Goal: Task Accomplishment & Management: Manage account settings

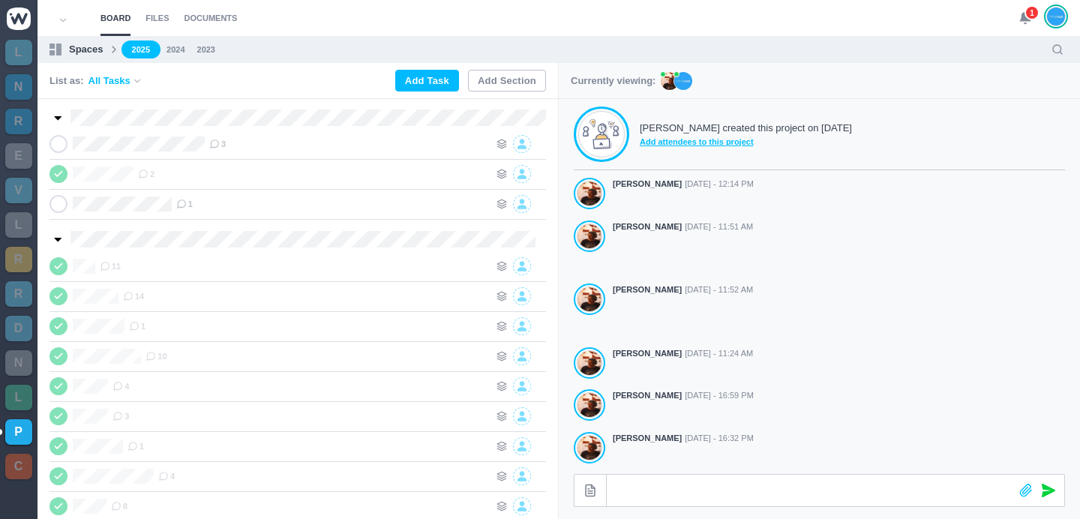
click at [1029, 17] on span "1" at bounding box center [1032, 12] width 15 height 15
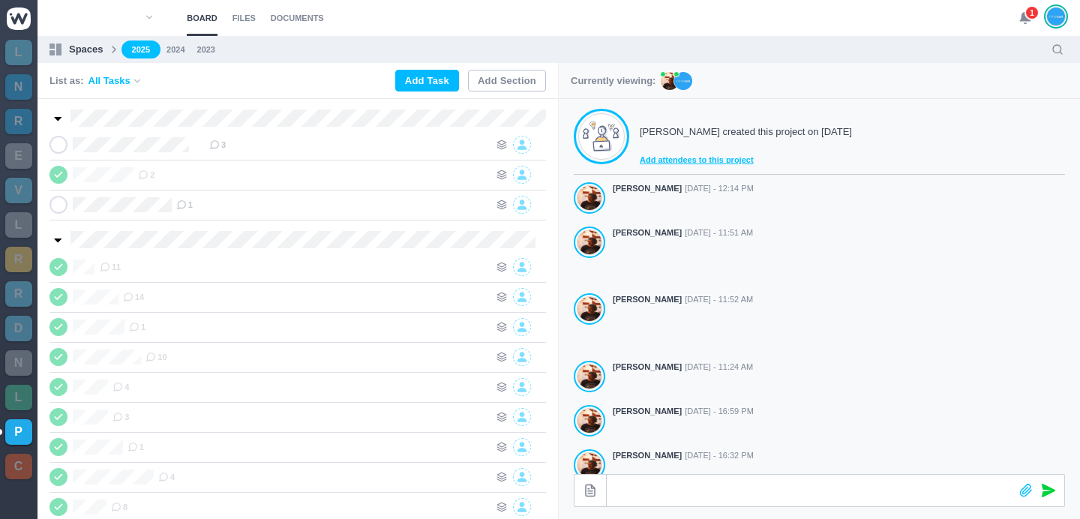
scroll to position [418, 0]
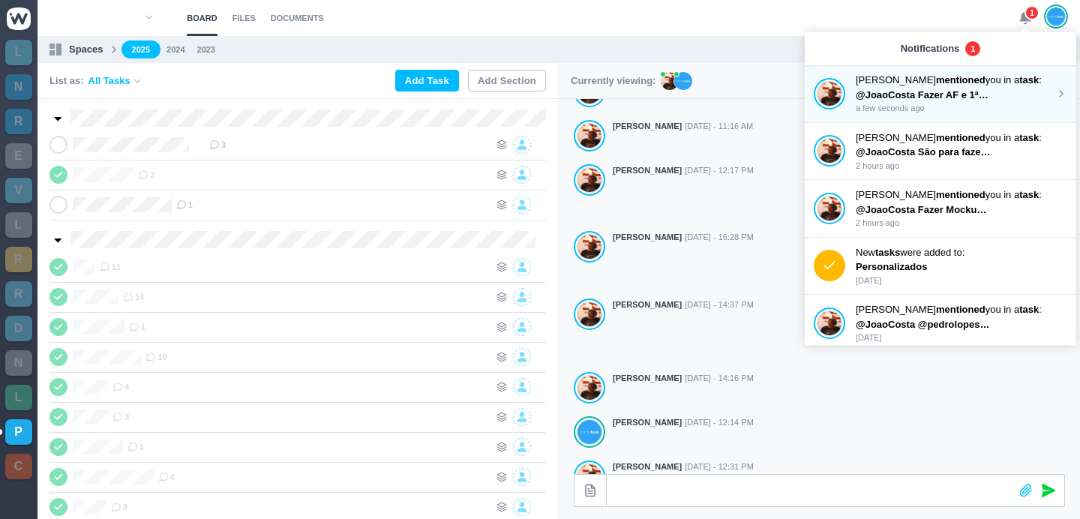
click at [938, 96] on span "@JoaoCosta Fazer AF e 1ª folha To Do" at bounding box center [945, 94] width 179 height 11
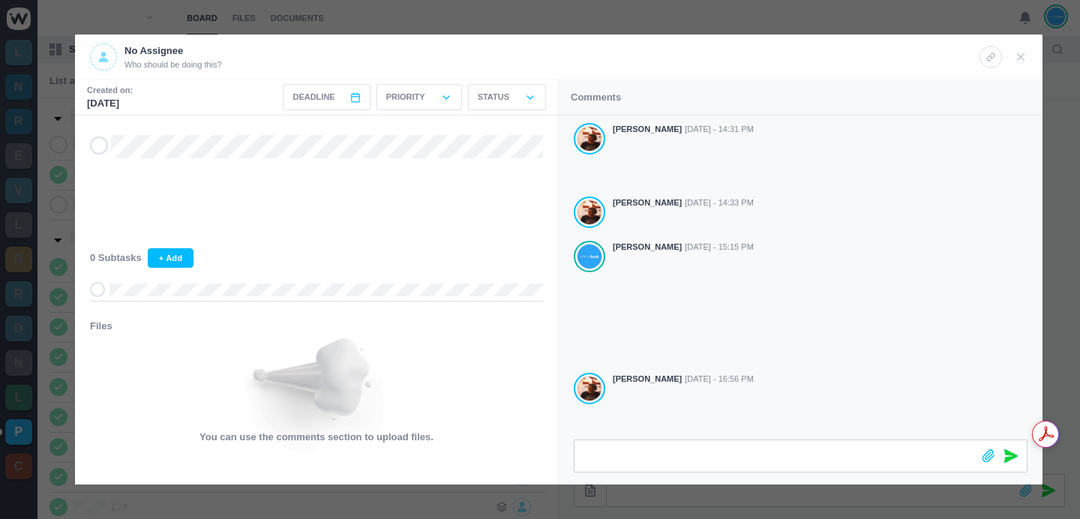
scroll to position [29, 0]
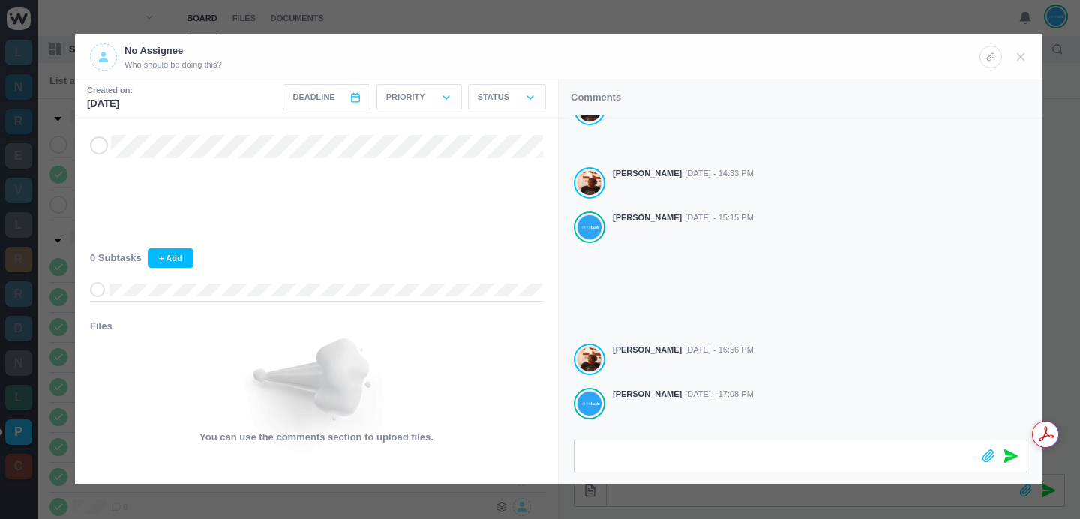
click at [545, 20] on div at bounding box center [540, 259] width 1080 height 519
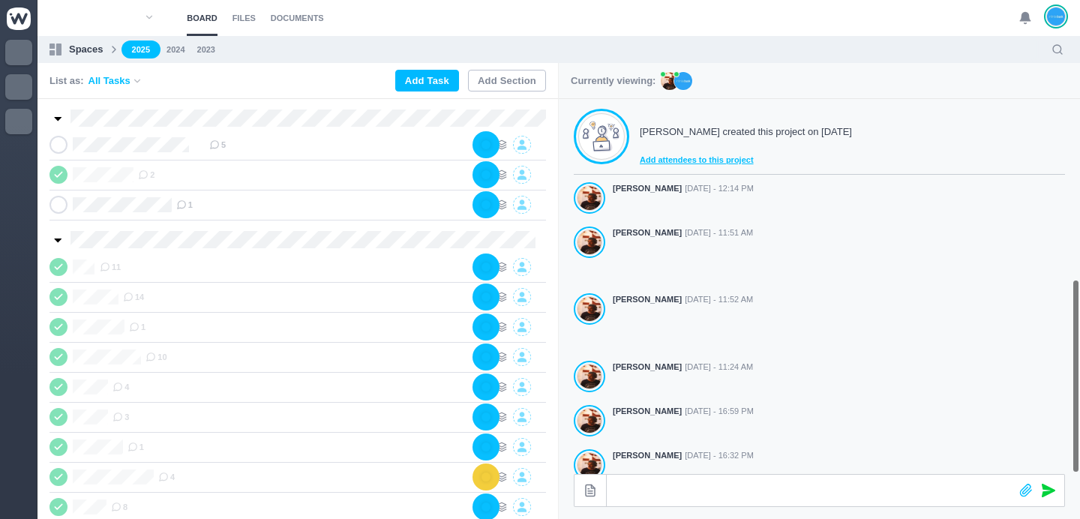
scroll to position [418, 0]
